Goal: Information Seeking & Learning: Learn about a topic

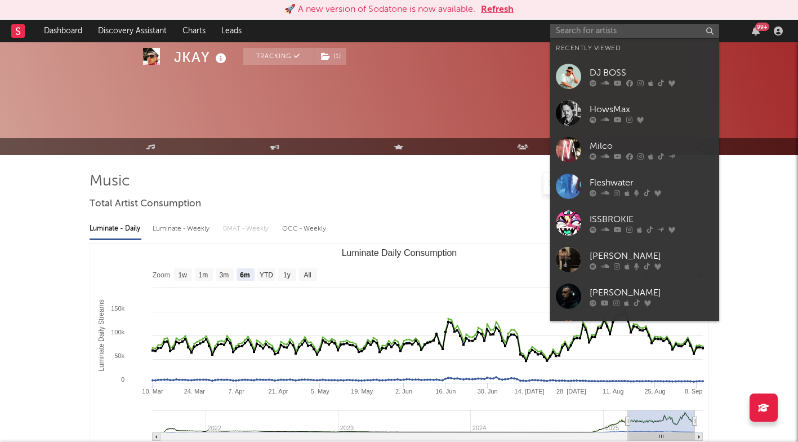
select select "6m"
click at [583, 32] on input "text" at bounding box center [634, 31] width 169 height 14
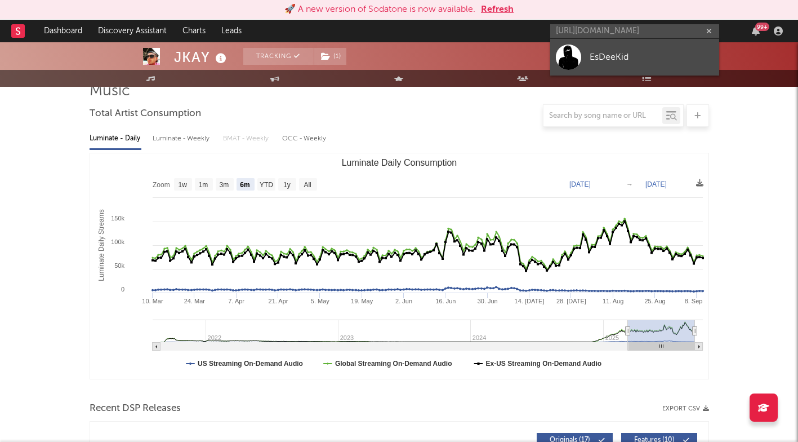
type input "[URL][DOMAIN_NAME]"
click at [600, 55] on div "EsDeeKid" at bounding box center [652, 57] width 124 height 14
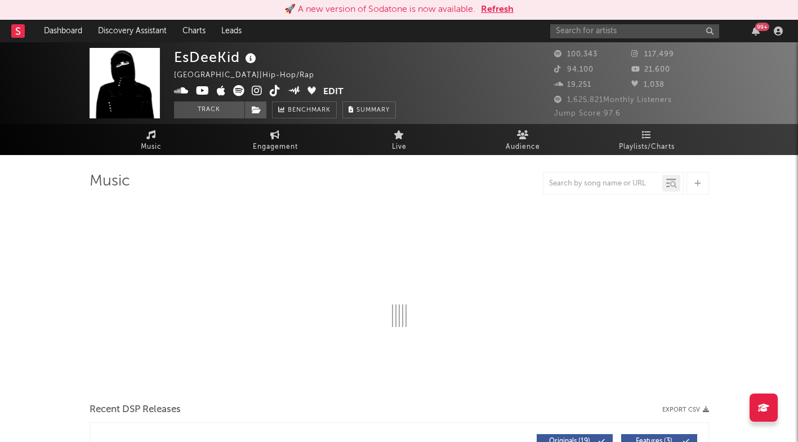
select select "6m"
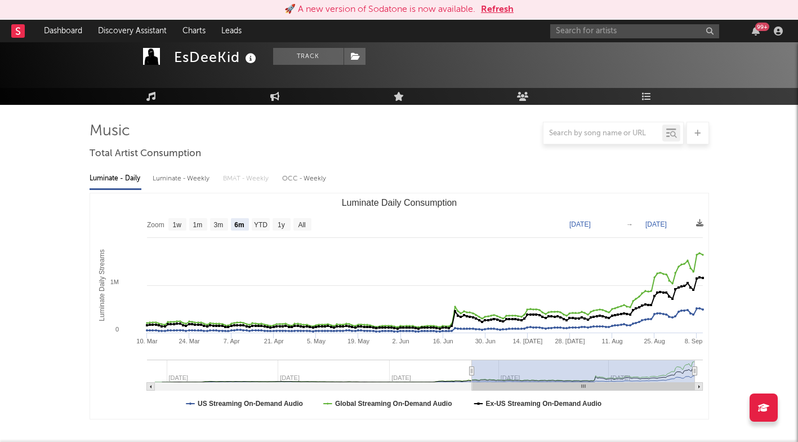
scroll to position [83, 0]
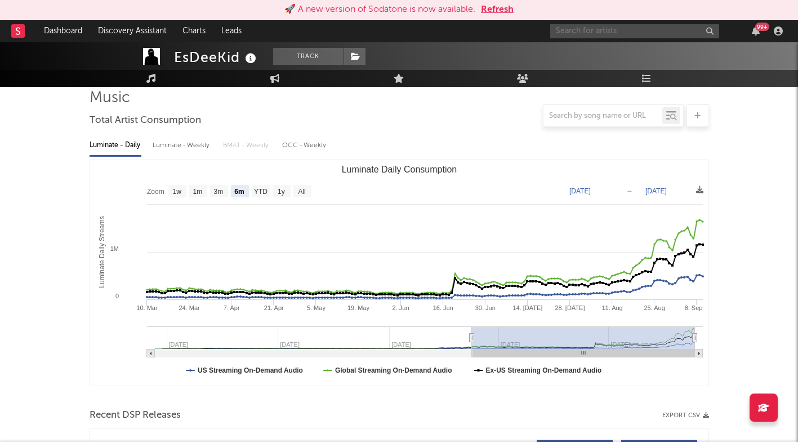
click at [586, 33] on input "text" at bounding box center [634, 31] width 169 height 14
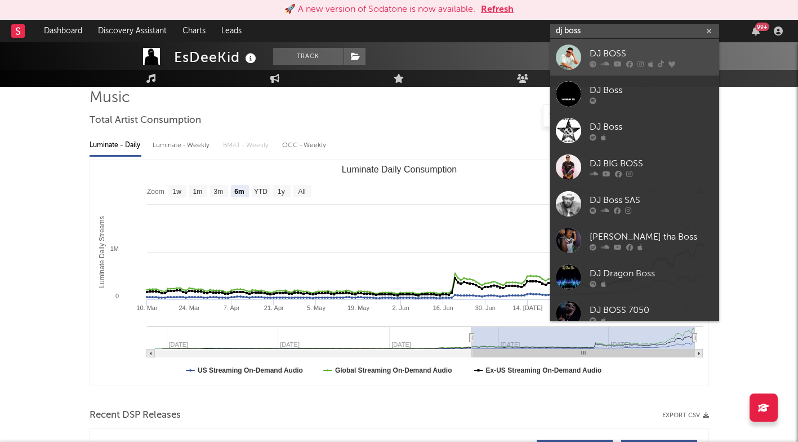
type input "dj boss"
click at [612, 58] on div "DJ BOSS" at bounding box center [652, 54] width 124 height 14
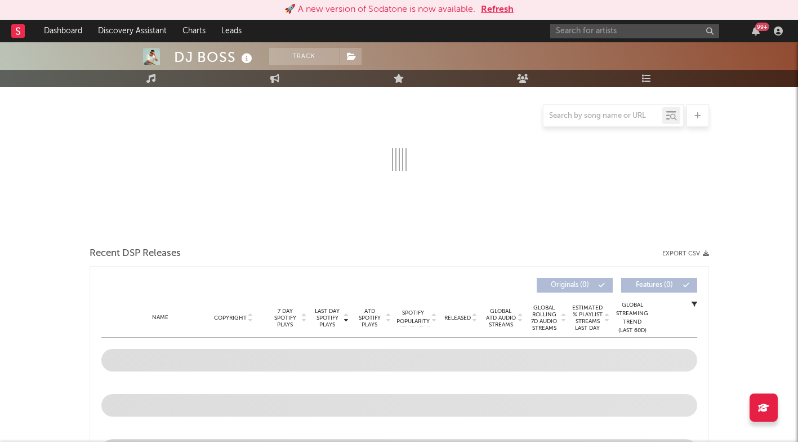
select select "6m"
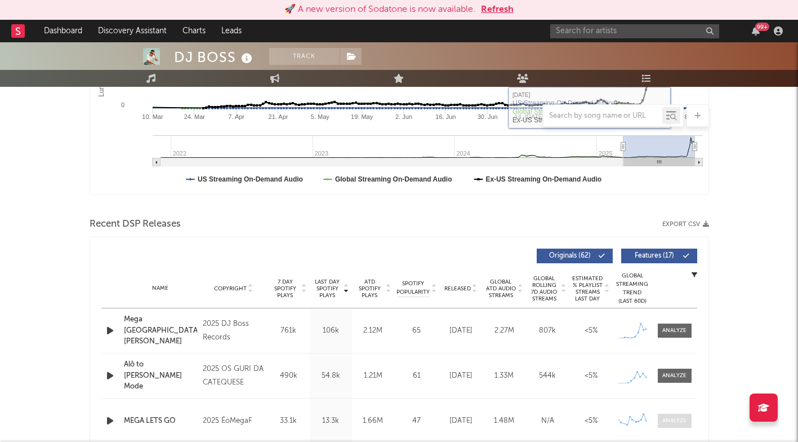
scroll to position [360, 0]
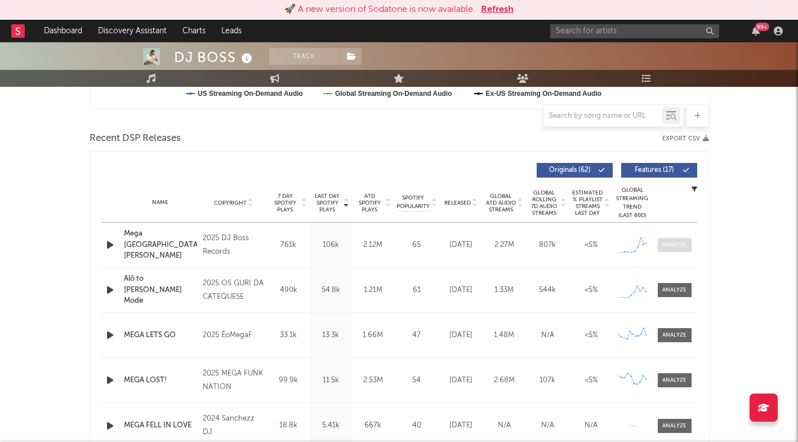
click at [666, 242] on div at bounding box center [675, 245] width 24 height 8
select select "1w"
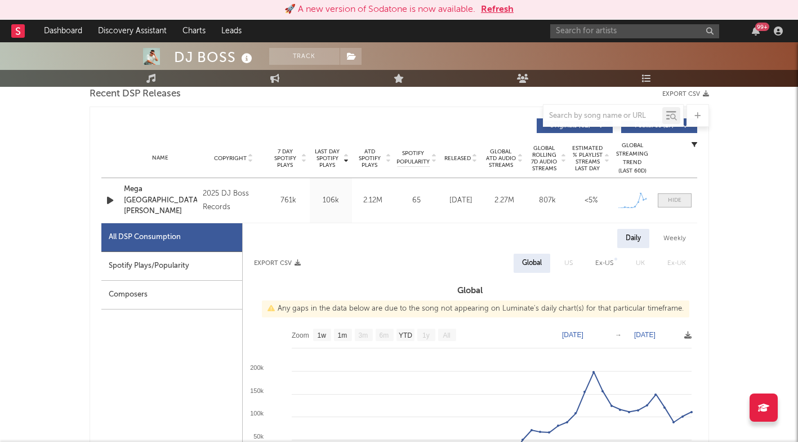
scroll to position [448, 0]
